Goal: Find specific page/section: Find specific page/section

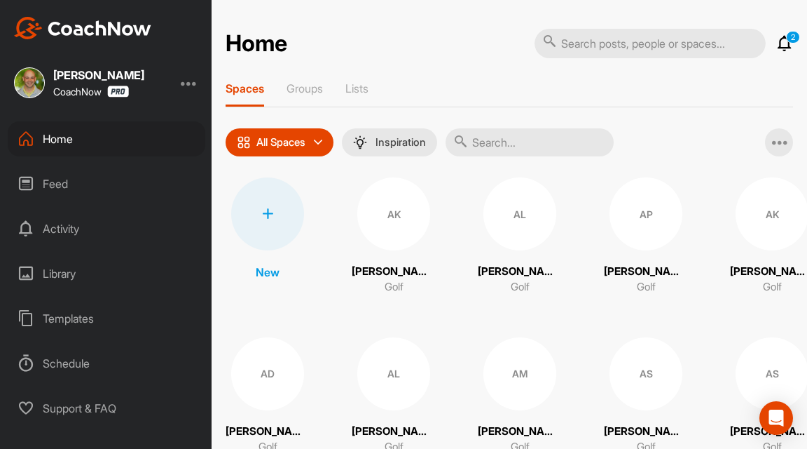
click at [785, 43] on icon at bounding box center [785, 43] width 17 height 17
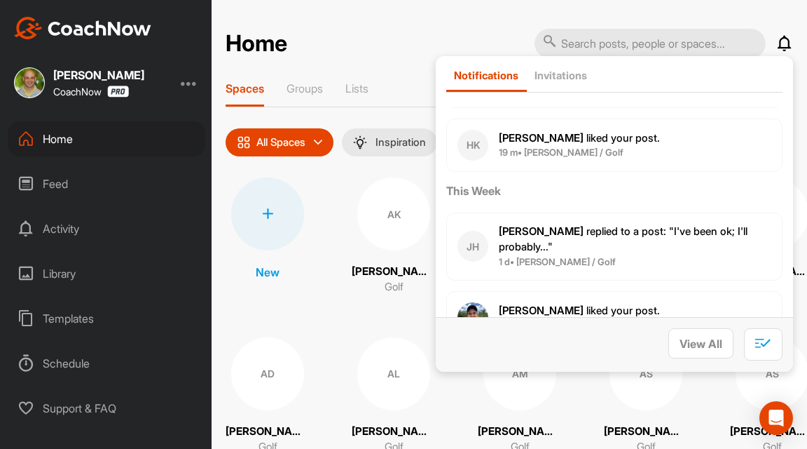
scroll to position [135, 0]
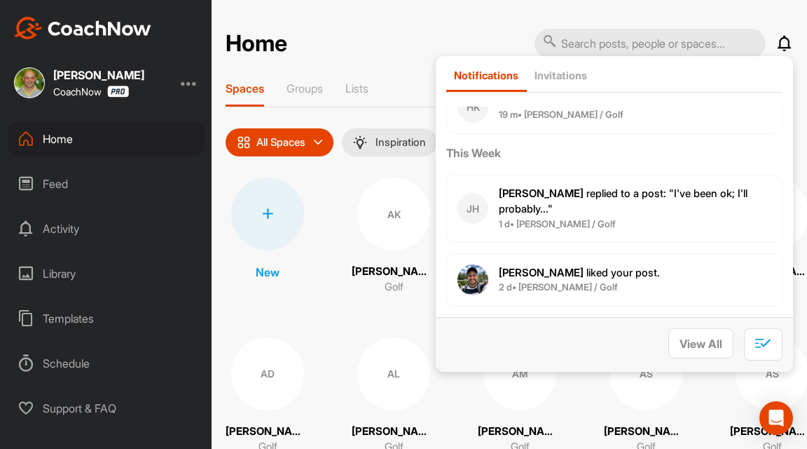
click at [381, 177] on span "AK" at bounding box center [393, 213] width 73 height 73
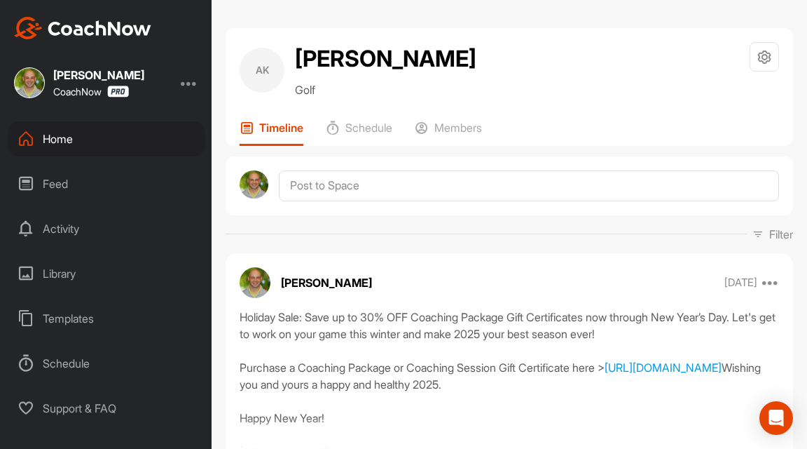
click at [53, 141] on div "Home" at bounding box center [107, 138] width 198 height 35
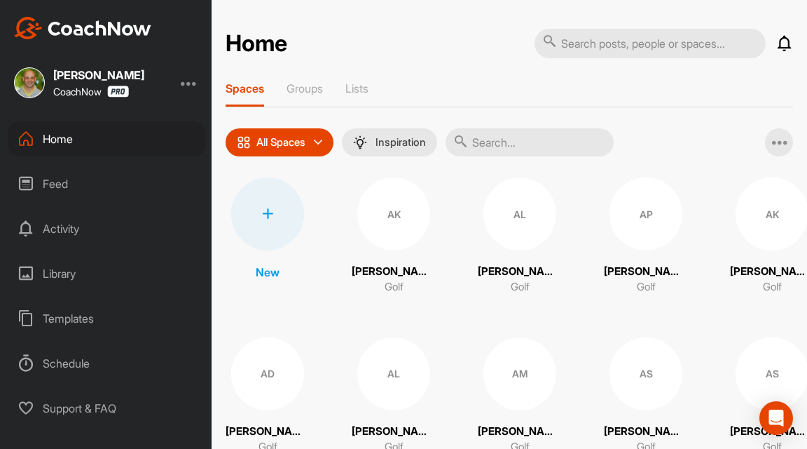
click at [486, 144] on input "text" at bounding box center [530, 142] width 168 height 28
type input "[PERSON_NAME]"
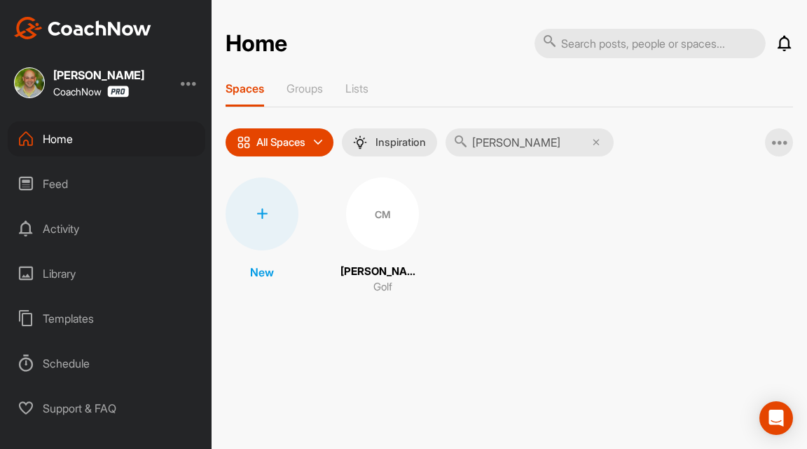
click at [375, 217] on div "CM" at bounding box center [382, 213] width 73 height 73
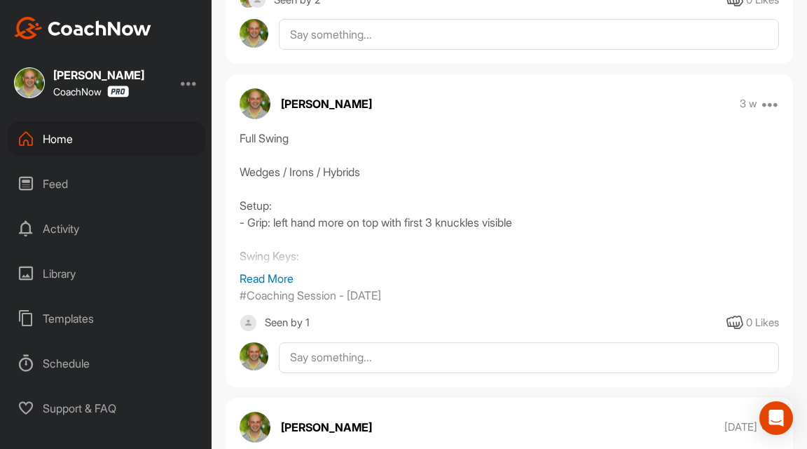
click at [287, 287] on p "Read More" at bounding box center [510, 278] width 540 height 17
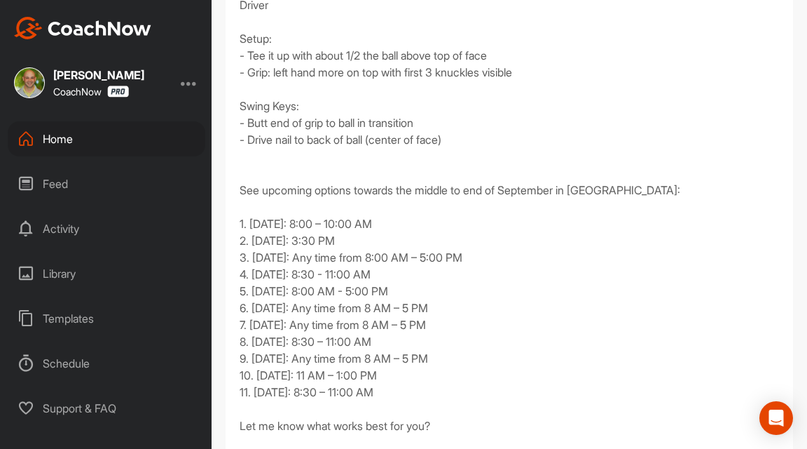
scroll to position [728, 0]
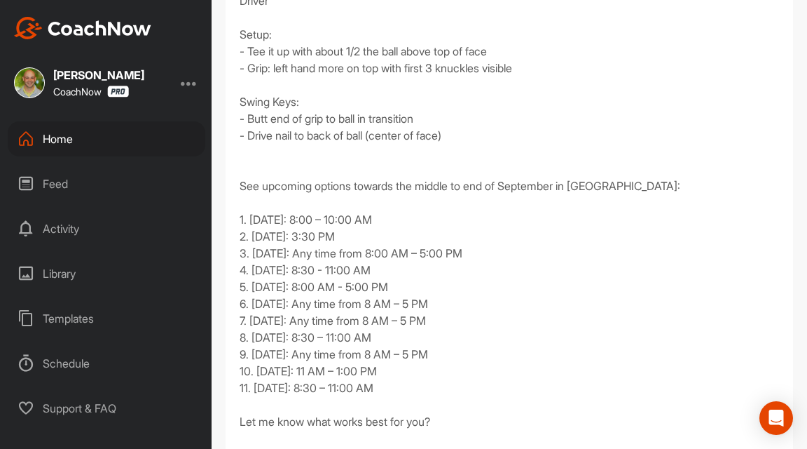
click at [69, 153] on div "Home" at bounding box center [107, 138] width 198 height 35
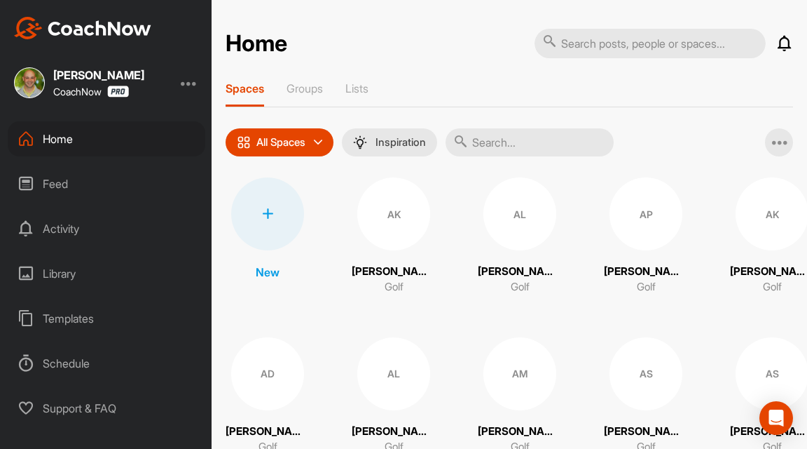
click at [519, 137] on input "text" at bounding box center [530, 142] width 168 height 28
type input "b"
type input "[PERSON_NAME]"
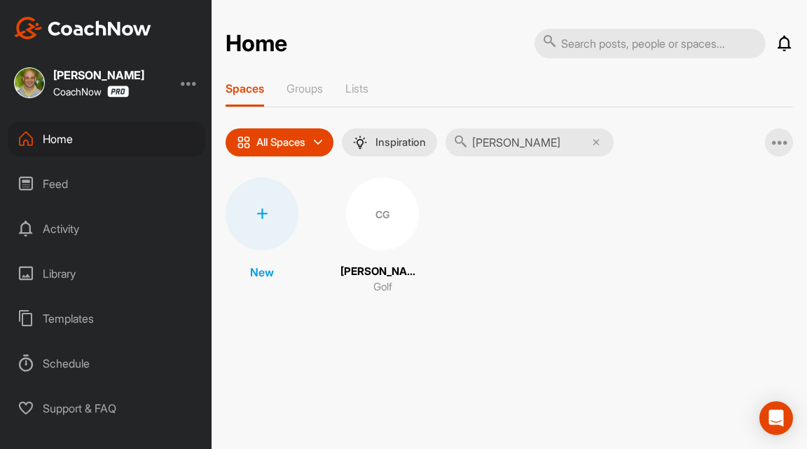
click at [380, 228] on div "CG" at bounding box center [382, 213] width 73 height 73
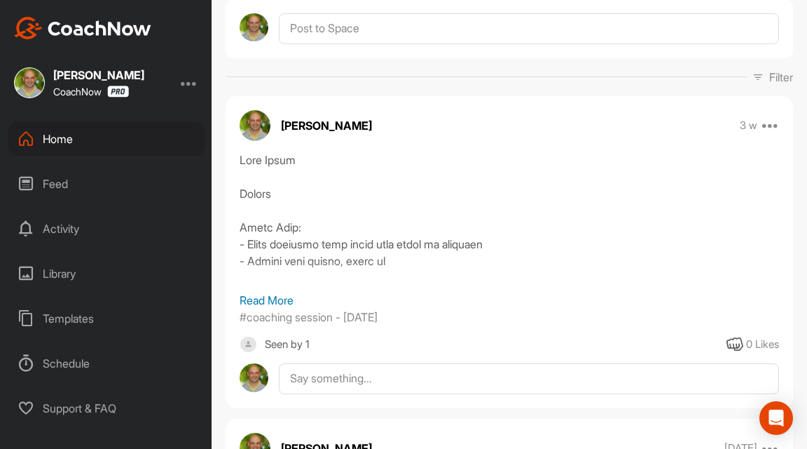
scroll to position [200, 0]
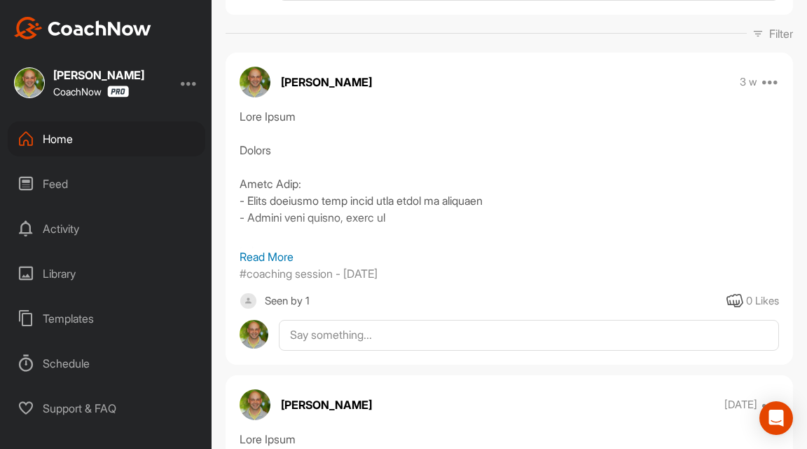
click at [261, 257] on p "Read More" at bounding box center [510, 256] width 540 height 17
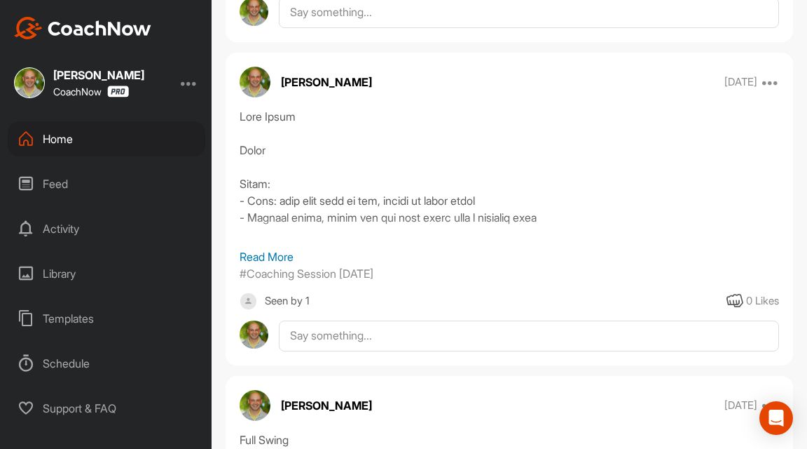
scroll to position [1149, 0]
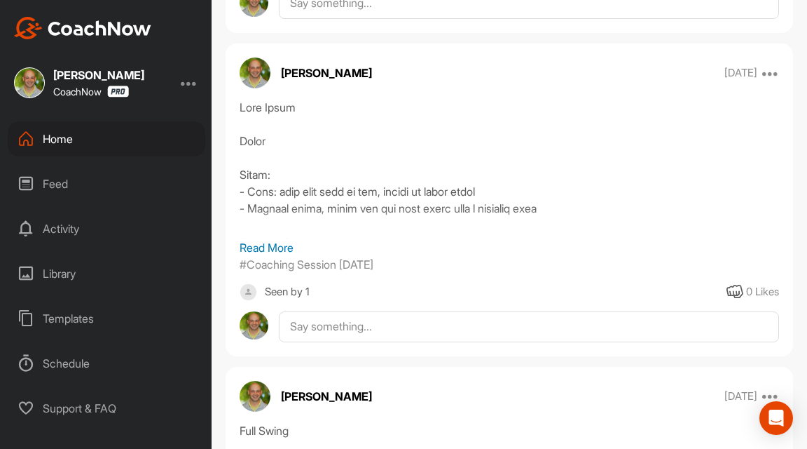
click at [288, 245] on p "Read More" at bounding box center [510, 247] width 540 height 17
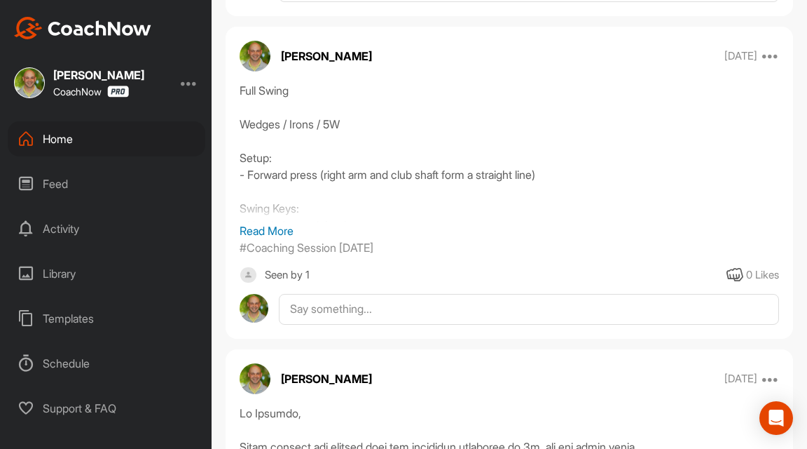
scroll to position [2228, 0]
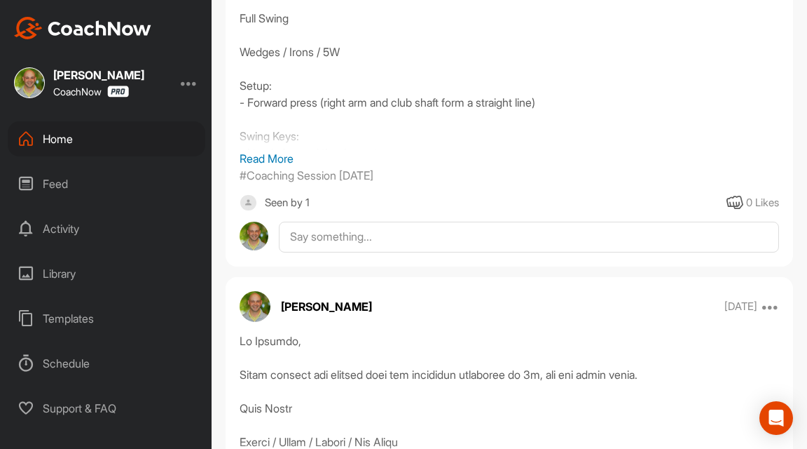
click at [296, 152] on p "Read More" at bounding box center [510, 158] width 540 height 17
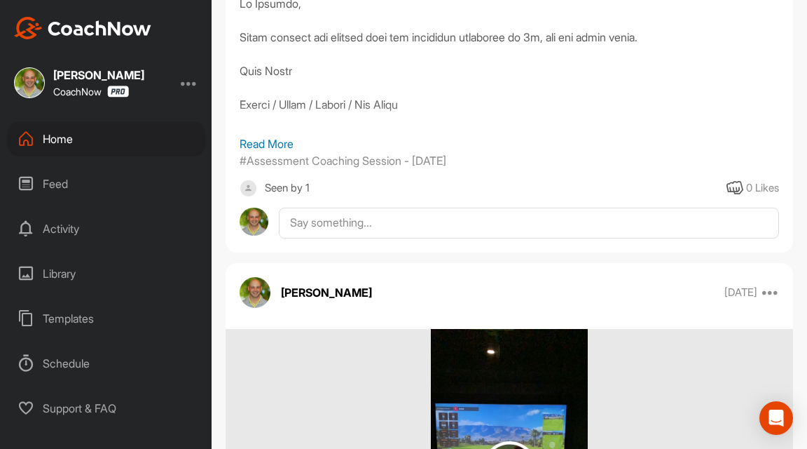
scroll to position [3509, 0]
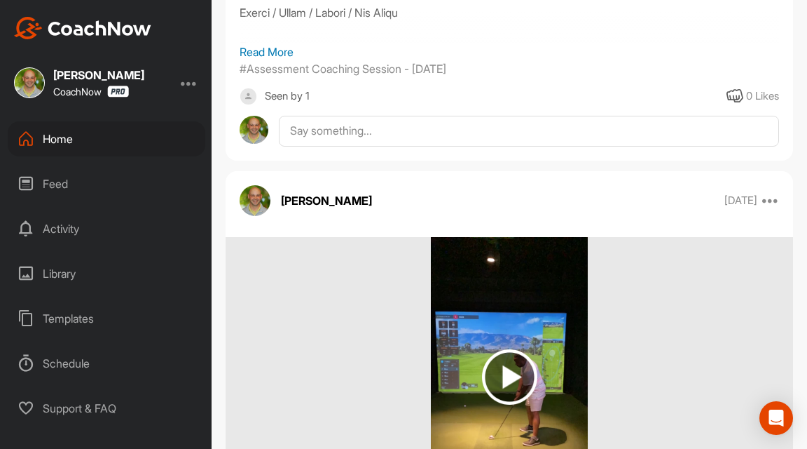
click at [266, 60] on p "Read More" at bounding box center [510, 51] width 540 height 17
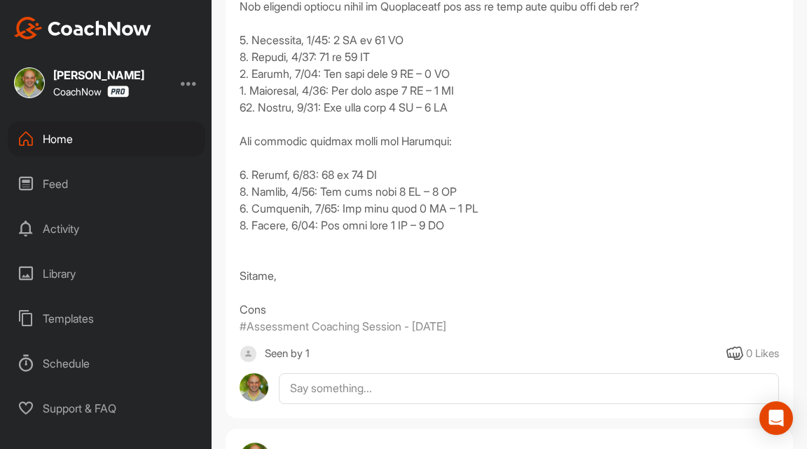
scroll to position [4221, 0]
